Goal: Browse casually

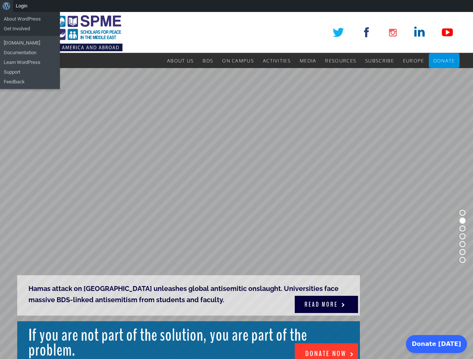
click at [236, 186] on rs-slide "Hamas attack on [GEOGRAPHIC_DATA] unleashes global antisemitic onslaught. Unive…" at bounding box center [236, 236] width 473 height 337
click at [236, 6] on div "About WordPress About WordPress Get Involved [DOMAIN_NAME] Documentation Learn …" at bounding box center [236, 6] width 473 height 12
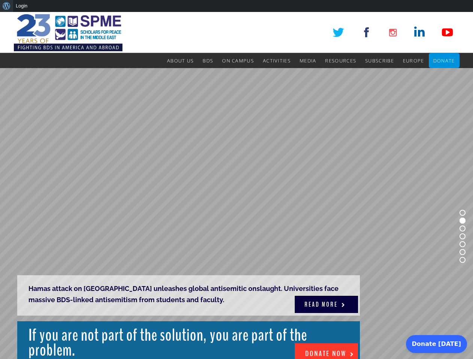
click at [236, 186] on rs-slide "Hamas attack on [GEOGRAPHIC_DATA] unleashes global antisemitic onslaught. Unive…" at bounding box center [236, 236] width 473 height 337
click at [236, 214] on rs-slide "Hamas attack on [GEOGRAPHIC_DATA] unleashes global antisemitic onslaught. Unive…" at bounding box center [236, 236] width 473 height 337
click at [462, 213] on rs-bullet at bounding box center [462, 213] width 6 height 6
click at [462, 221] on rs-bullet at bounding box center [462, 221] width 6 height 6
click at [462, 229] on rs-bullet at bounding box center [462, 229] width 6 height 6
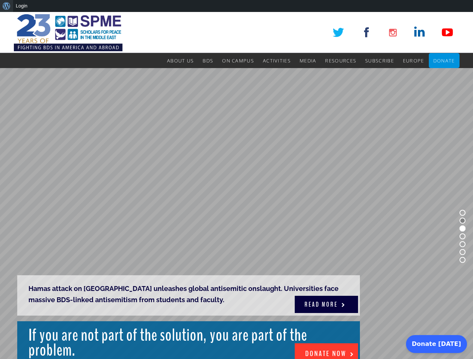
click at [462, 237] on rs-bullet at bounding box center [462, 237] width 6 height 6
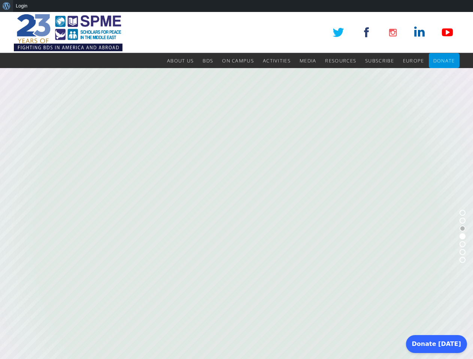
click at [462, 244] on rs-bullet at bounding box center [462, 244] width 6 height 6
click at [462, 252] on rs-bullet at bounding box center [462, 252] width 6 height 6
